Goal: Task Accomplishment & Management: Complete application form

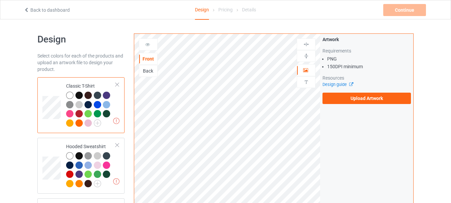
click at [80, 95] on div at bounding box center [79, 95] width 7 height 7
click at [349, 101] on label "Upload Artwork" at bounding box center [367, 98] width 89 height 11
click at [0, 0] on input "Upload Artwork" at bounding box center [0, 0] width 0 height 0
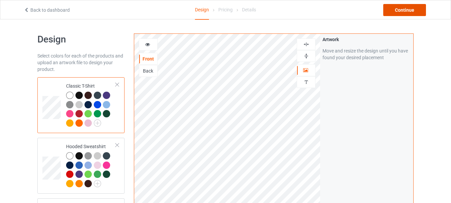
click at [398, 9] on div "Continue" at bounding box center [405, 10] width 43 height 12
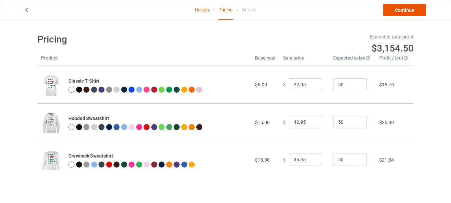
click at [405, 12] on link "Continue" at bounding box center [405, 10] width 43 height 12
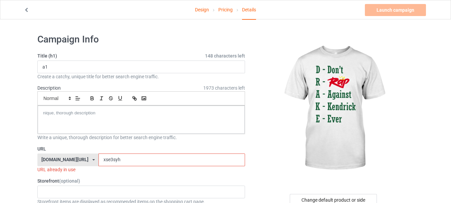
click at [121, 159] on input "xse3syh" at bounding box center [172, 159] width 146 height 13
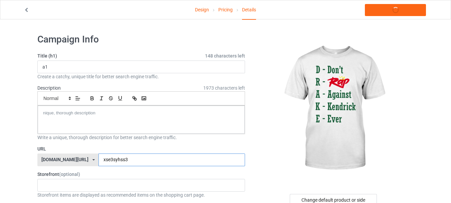
type input "xse3syhss3x"
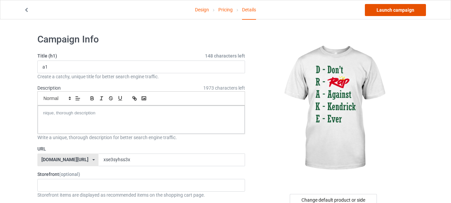
click at [398, 12] on link "Launch campaign" at bounding box center [395, 10] width 61 height 12
